Goal: Entertainment & Leisure: Consume media (video, audio)

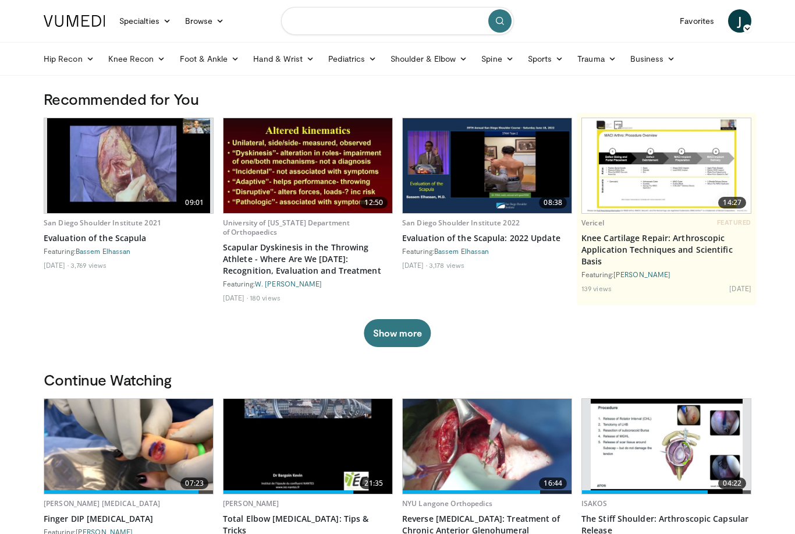
click at [426, 24] on input "Search topics, interventions" at bounding box center [397, 21] width 233 height 28
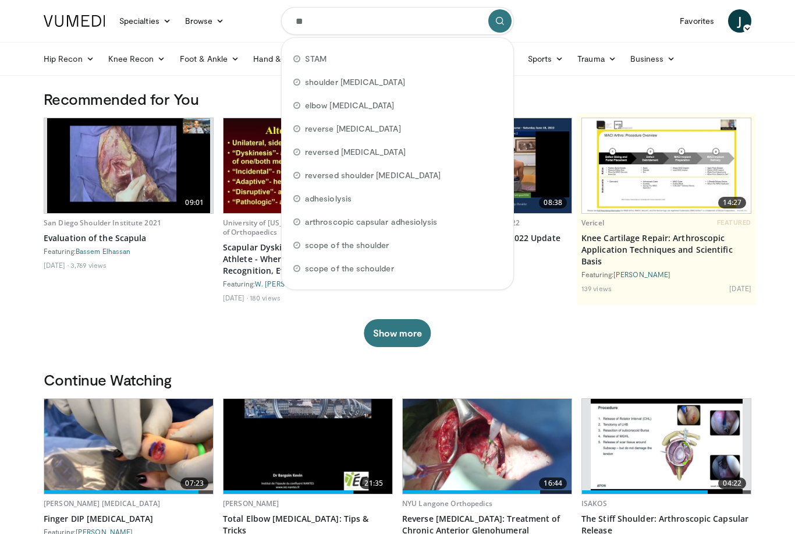
type input "***"
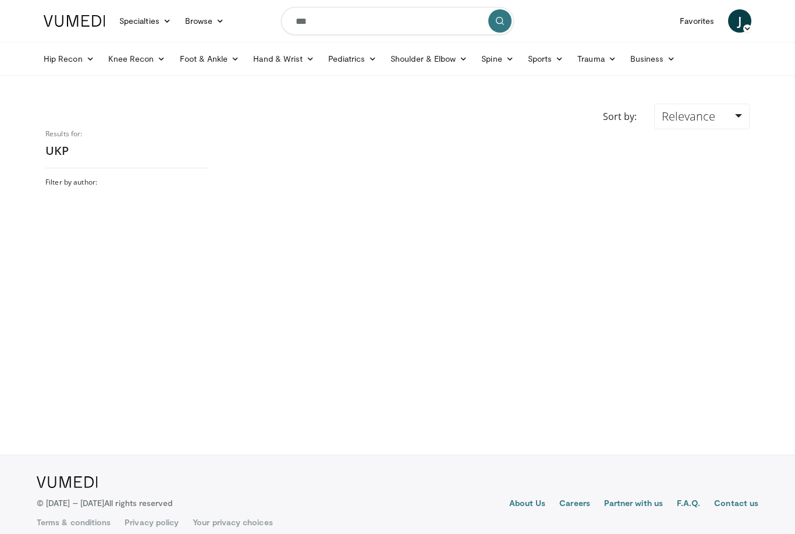
click at [426, 22] on input "***" at bounding box center [397, 21] width 233 height 28
type input "**********"
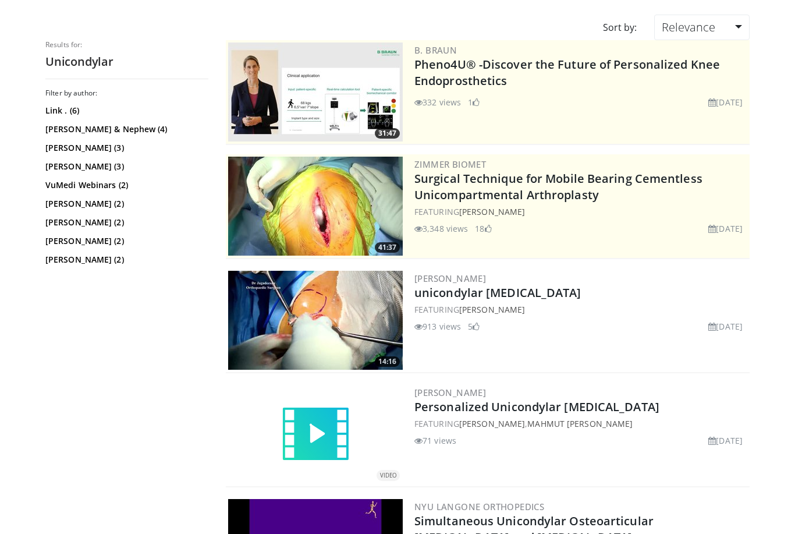
scroll to position [88, 0]
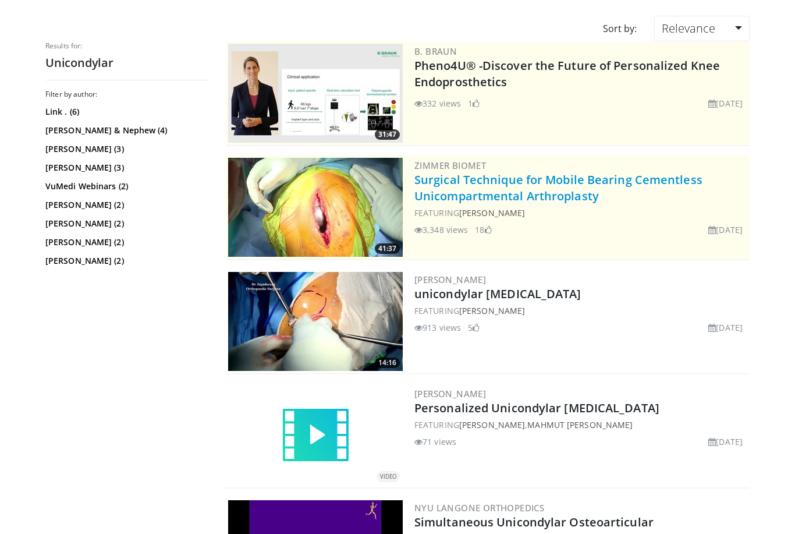
click at [660, 178] on link "Surgical Technique for Mobile Bearing Cementless Unicompartmental Arthroplasty" at bounding box center [559, 188] width 288 height 32
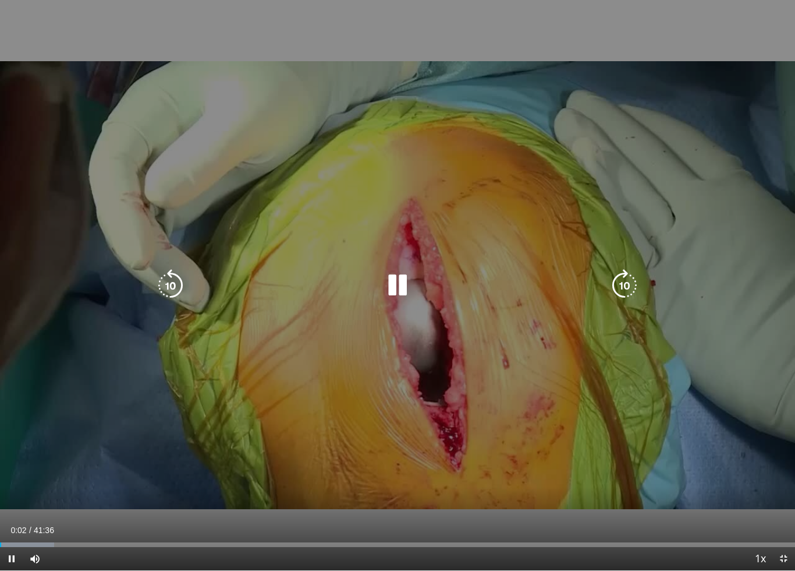
click at [632, 285] on icon "Video Player" at bounding box center [624, 285] width 33 height 33
click at [619, 288] on icon "Video Player" at bounding box center [624, 285] width 33 height 33
click at [621, 286] on icon "Video Player" at bounding box center [624, 285] width 33 height 33
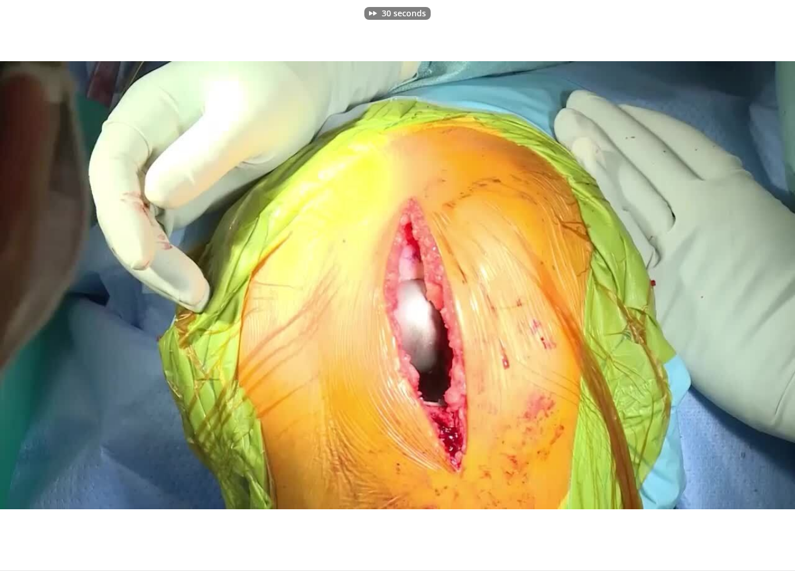
click at [675, 175] on div "30 seconds Tap to unmute" at bounding box center [397, 285] width 795 height 570
click at [669, 211] on div "30 seconds Tap to unmute" at bounding box center [397, 285] width 795 height 570
click at [642, 231] on div "30 seconds Tap to unmute" at bounding box center [397, 285] width 795 height 570
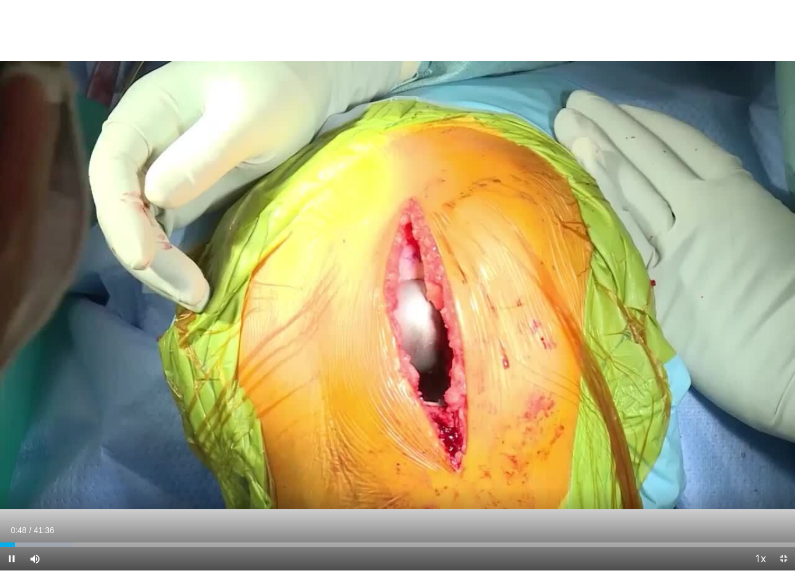
click at [598, 282] on div "30 seconds Tap to unmute" at bounding box center [397, 285] width 795 height 570
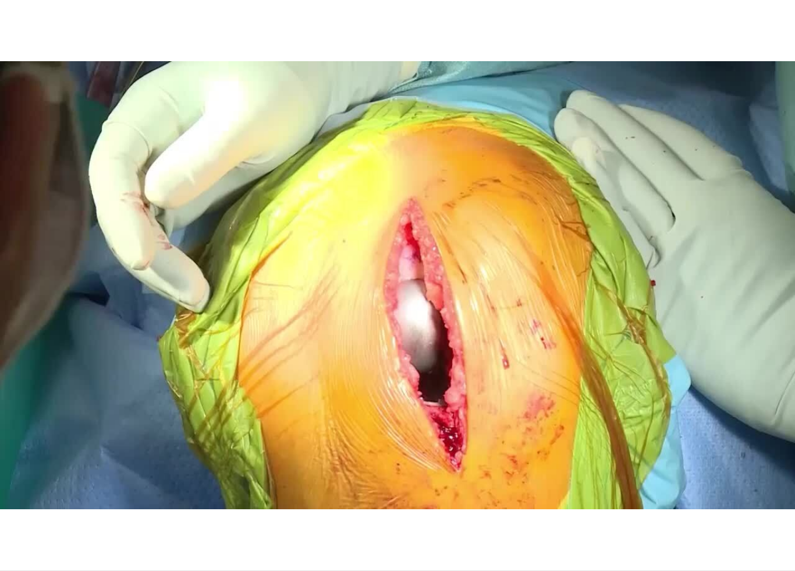
click at [701, 172] on div "30 seconds Tap to unmute" at bounding box center [397, 285] width 795 height 570
click at [704, 175] on div "30 seconds Tap to unmute" at bounding box center [397, 285] width 795 height 570
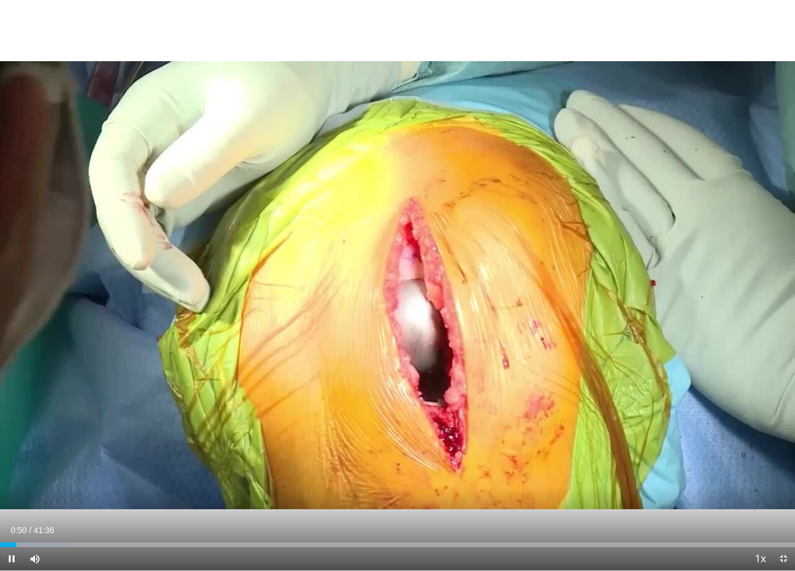
click at [672, 200] on div "30 seconds Tap to unmute" at bounding box center [397, 285] width 795 height 570
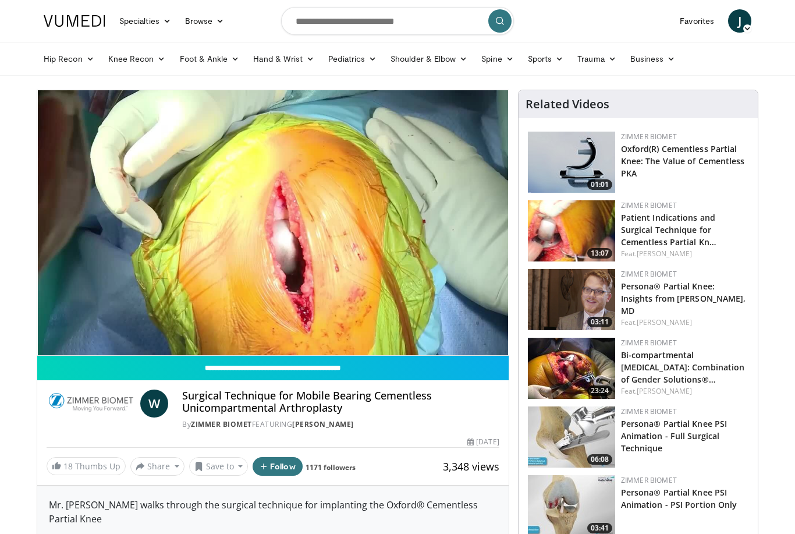
click at [449, 172] on div "30 seconds Tap to unmute" at bounding box center [273, 222] width 472 height 265
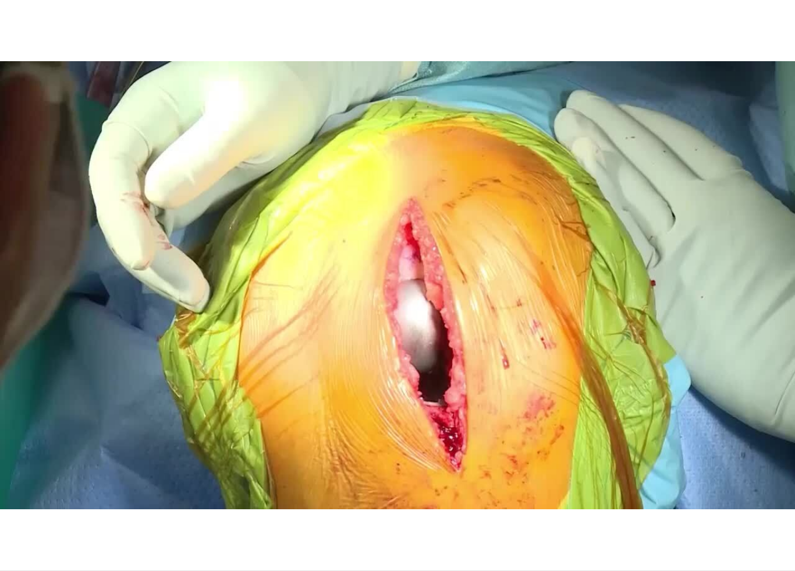
click at [742, 330] on div "30 seconds Tap to unmute" at bounding box center [397, 285] width 795 height 570
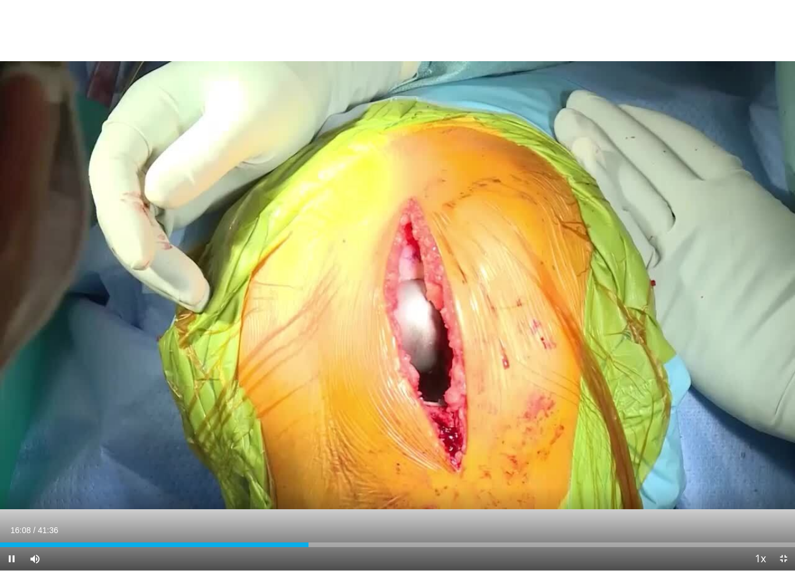
click at [720, 384] on div "30 seconds Tap to unmute" at bounding box center [397, 285] width 795 height 570
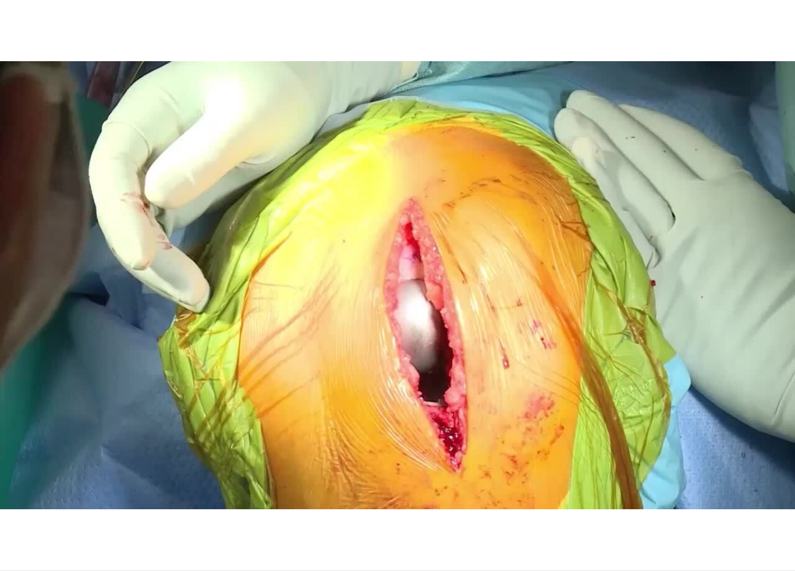
click at [332, 279] on div "30 seconds Tap to unmute" at bounding box center [397, 285] width 795 height 570
click at [73, 388] on div "30 seconds Tap to unmute" at bounding box center [397, 285] width 795 height 570
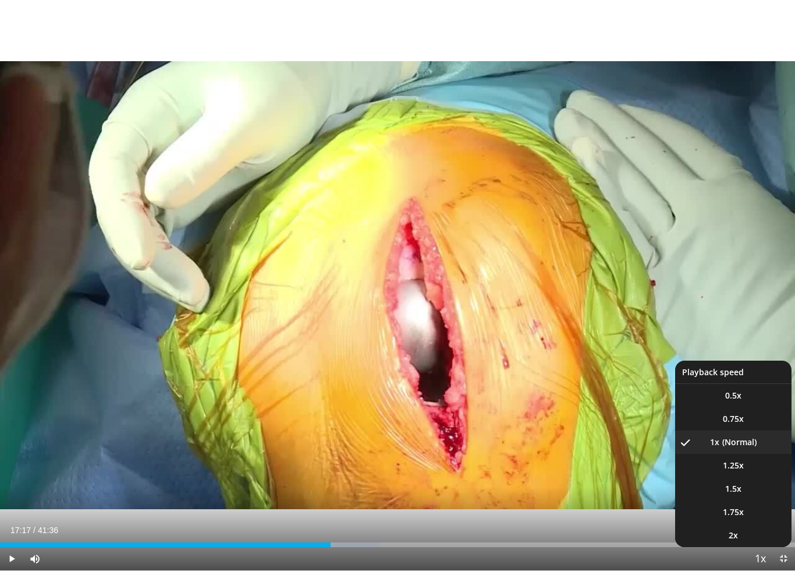
click at [759, 533] on span "Video Player" at bounding box center [760, 558] width 16 height 23
click at [744, 533] on li "2x" at bounding box center [733, 534] width 116 height 23
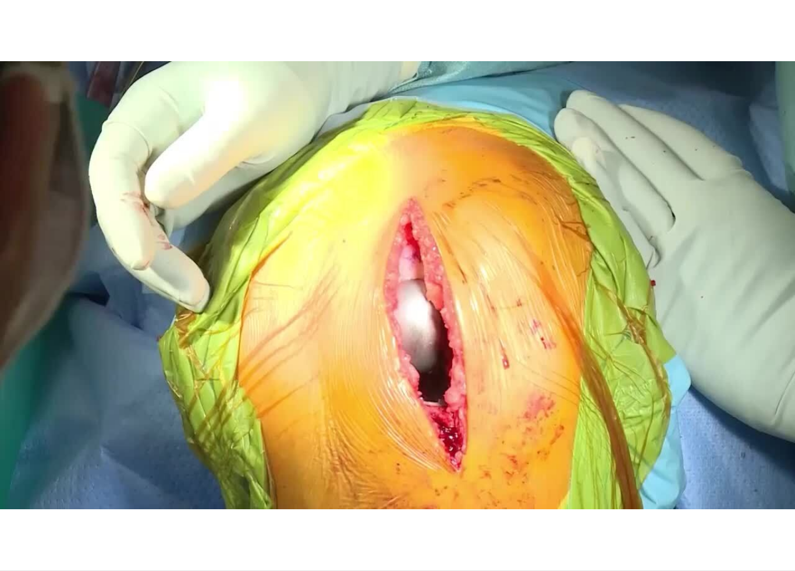
click at [101, 390] on div "30 seconds Tap to unmute" at bounding box center [397, 285] width 795 height 570
